Goal: Information Seeking & Learning: Learn about a topic

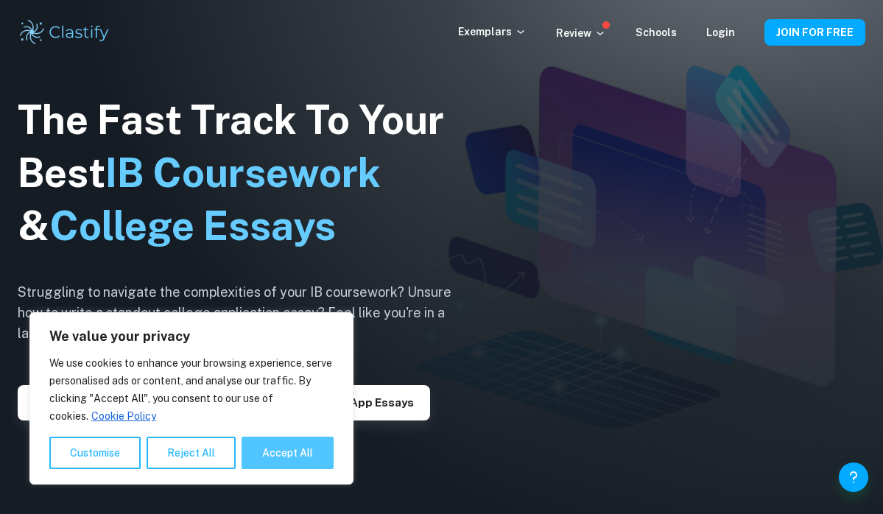
click at [253, 453] on button "Accept All" at bounding box center [288, 453] width 92 height 32
checkbox input "true"
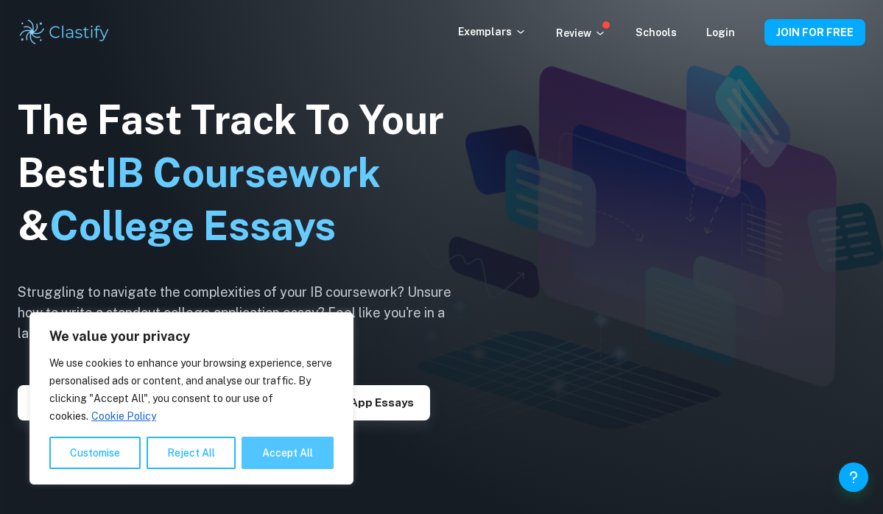
checkbox input "true"
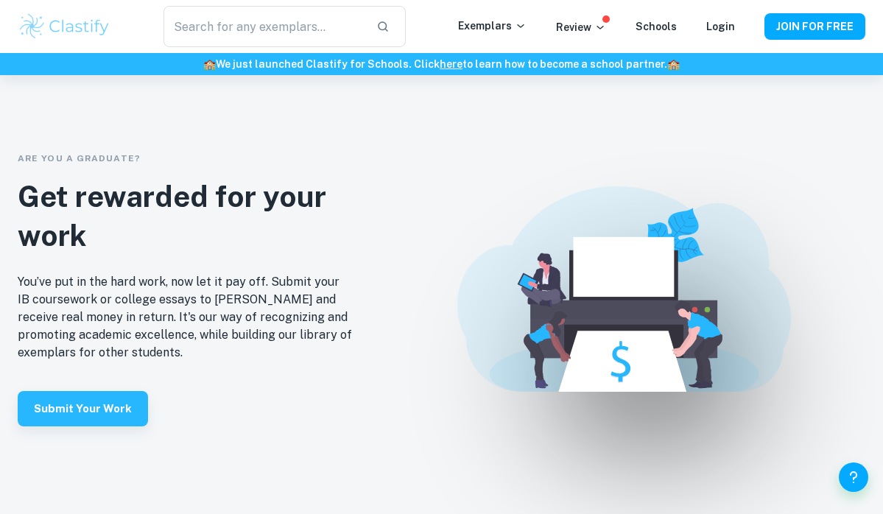
scroll to position [2991, 0]
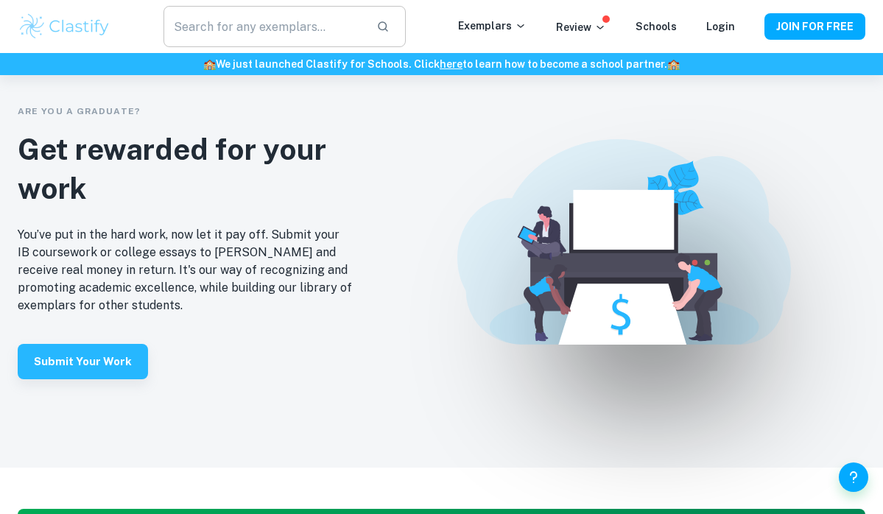
click at [267, 13] on input "text" at bounding box center [265, 26] width 202 height 41
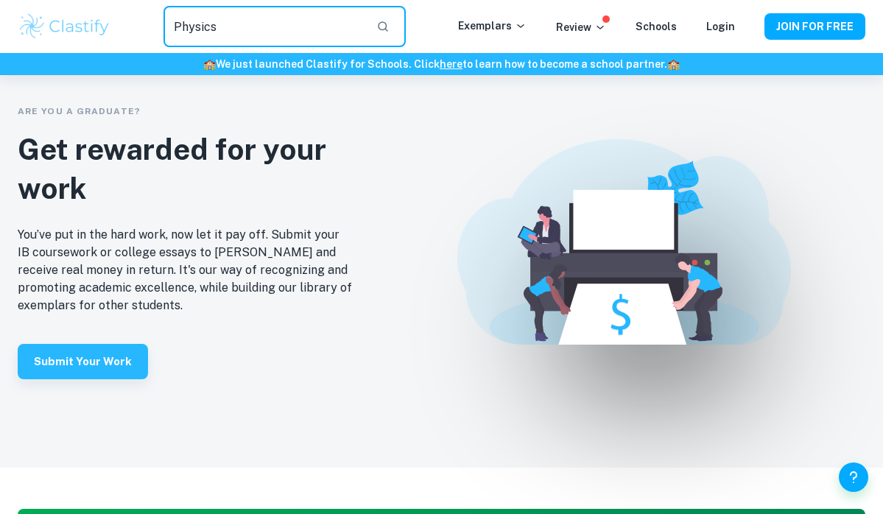
type input "Physics"
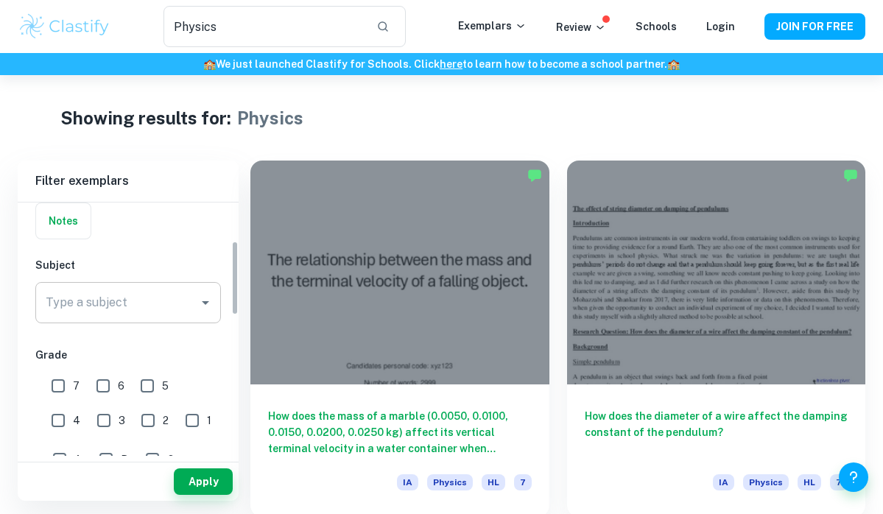
scroll to position [130, 0]
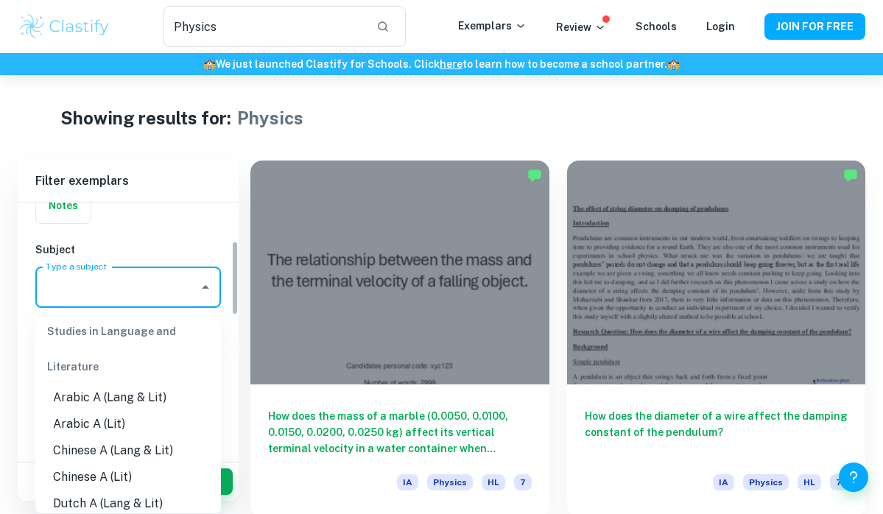
click at [116, 288] on input "Type a subject" at bounding box center [117, 287] width 150 height 28
click at [199, 292] on icon "Close" at bounding box center [206, 287] width 18 height 18
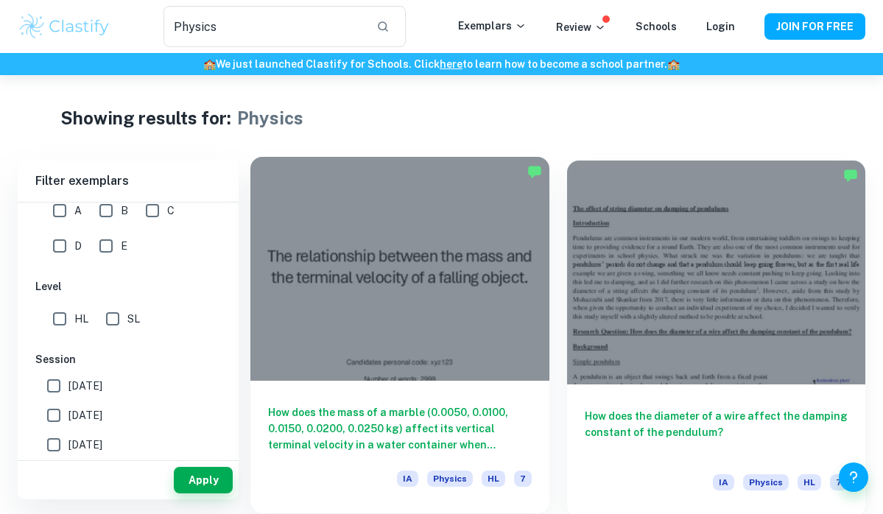
scroll to position [0, 0]
click at [387, 248] on div at bounding box center [399, 269] width 299 height 224
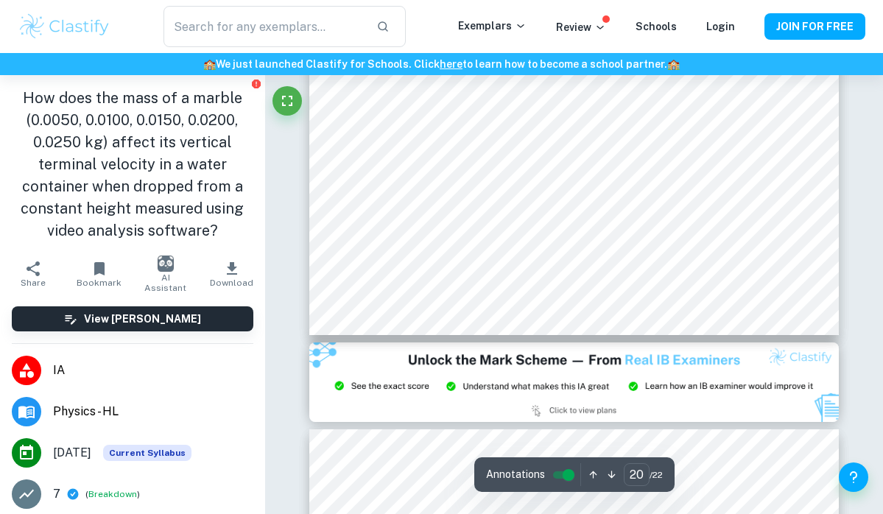
scroll to position [15257, 0]
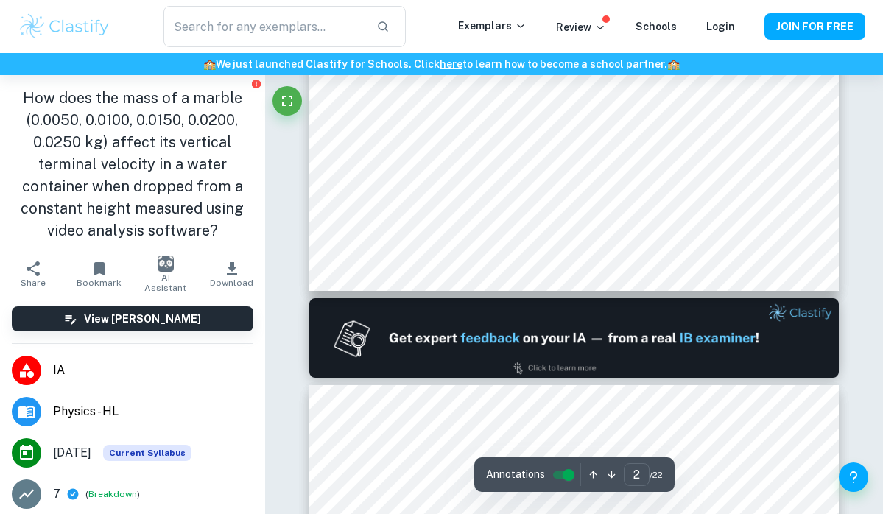
type input "1"
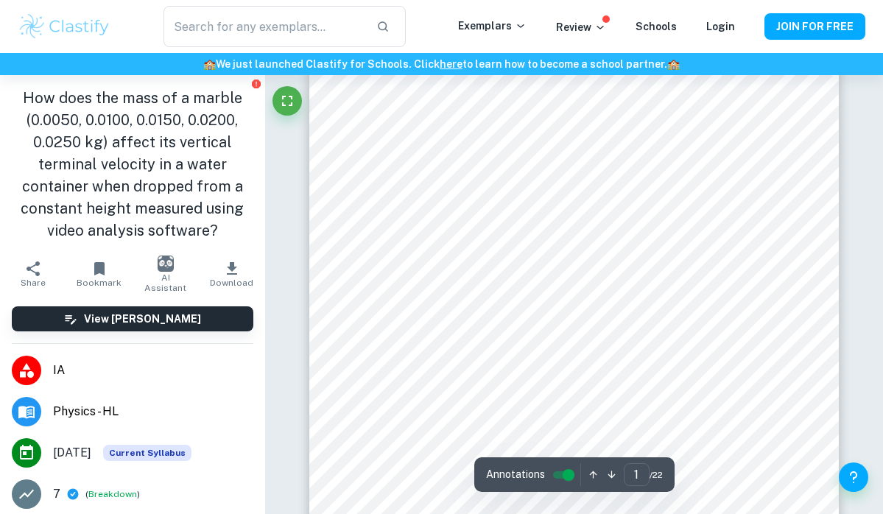
scroll to position [136, 0]
click at [570, 469] on input "controlled" at bounding box center [568, 475] width 53 height 18
click at [555, 463] on div "Annotations 1 ​ / 22" at bounding box center [574, 474] width 200 height 35
click at [556, 469] on input "controlled" at bounding box center [556, 475] width 53 height 18
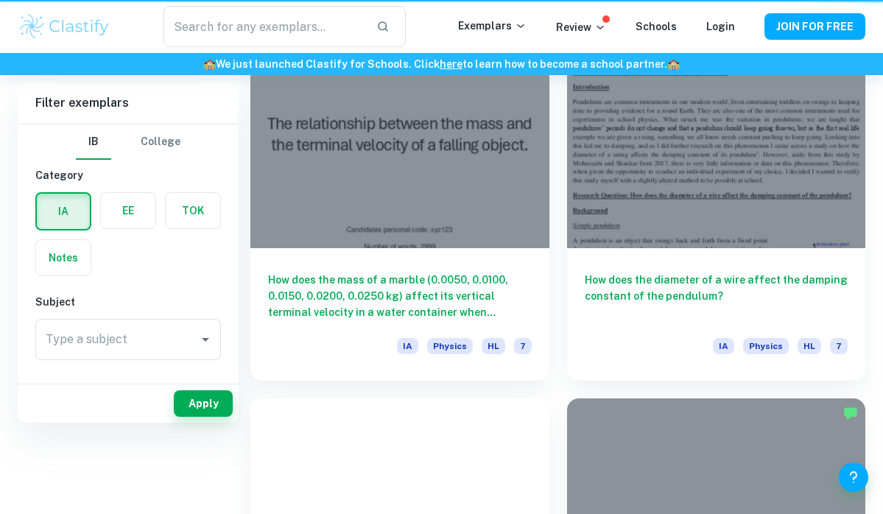
type input "Physics"
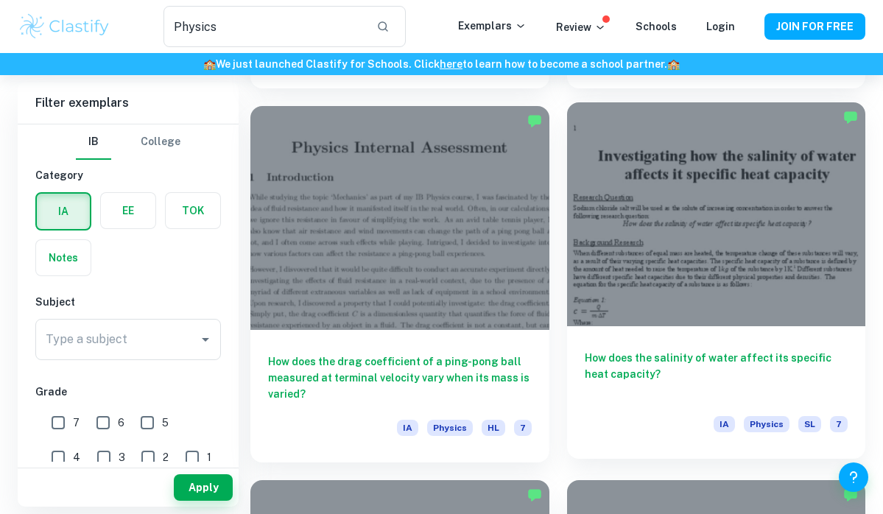
scroll to position [2672, 0]
